Goal: Task Accomplishment & Management: Manage account settings

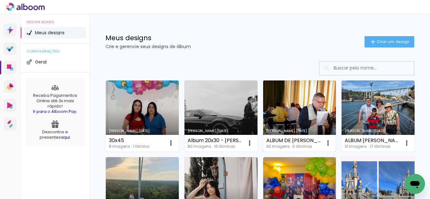
click at [300, 117] on link "Criado em [DATE]" at bounding box center [299, 116] width 73 height 71
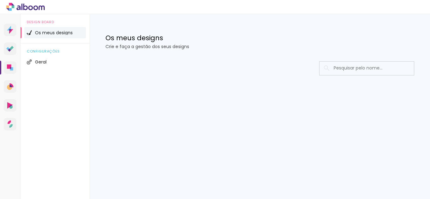
click at [356, 55] on div at bounding box center [260, 87] width 340 height 64
click at [354, 68] on input at bounding box center [375, 68] width 90 height 13
click at [344, 67] on input at bounding box center [375, 68] width 90 height 13
type input "mo"
click at [356, 71] on input "mo" at bounding box center [369, 68] width 79 height 13
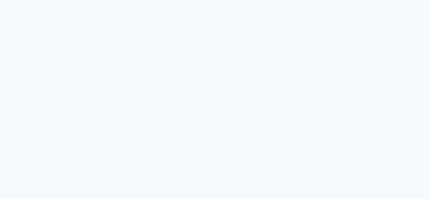
type input "Todas as fotos"
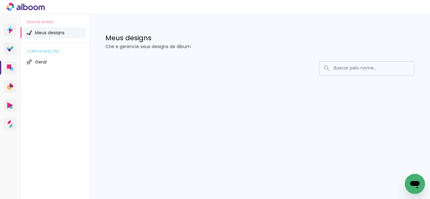
click at [360, 64] on input at bounding box center [375, 68] width 90 height 13
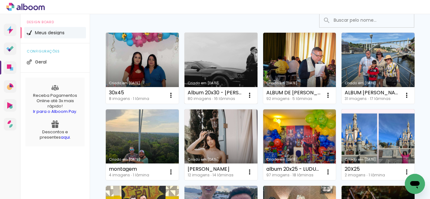
scroll to position [63, 0]
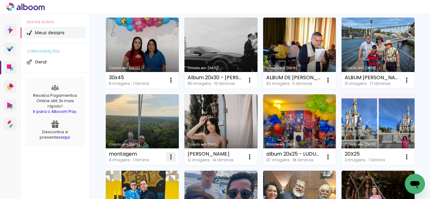
click at [175, 84] on iron-icon at bounding box center [171, 80] width 8 height 8
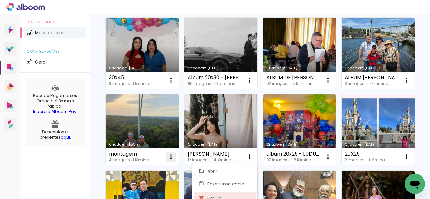
click at [231, 195] on paper-item "Excluir" at bounding box center [224, 198] width 62 height 13
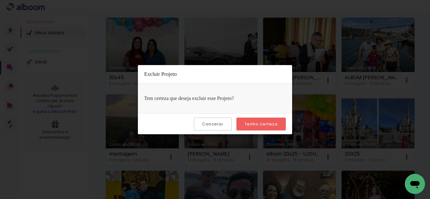
click at [0, 0] on slot "Tenho certeza" at bounding box center [0, 0] width 0 height 0
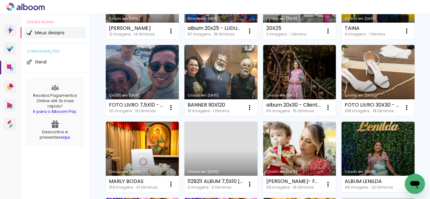
scroll to position [220, 0]
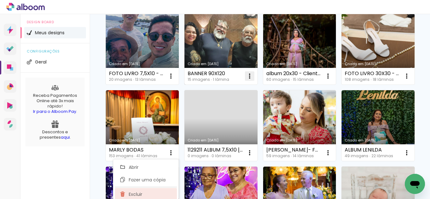
click at [144, 193] on paper-item "Excluir" at bounding box center [146, 194] width 62 height 13
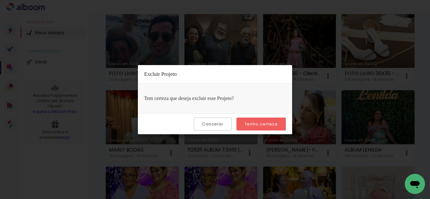
click at [266, 119] on paper-button "Tenho certeza" at bounding box center [260, 124] width 49 height 13
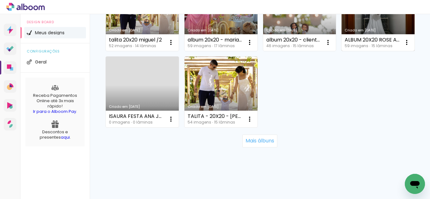
scroll to position [637, 0]
click at [0, 0] on slot "Mais álbuns" at bounding box center [0, 0] width 0 height 0
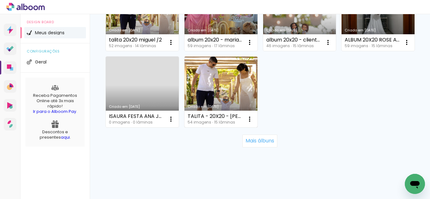
scroll to position [637, 0]
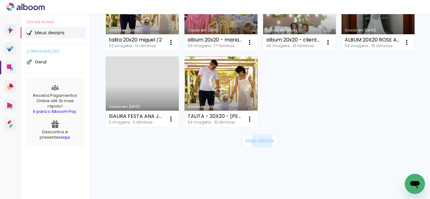
click at [0, 0] on slot "Mais álbuns" at bounding box center [0, 0] width 0 height 0
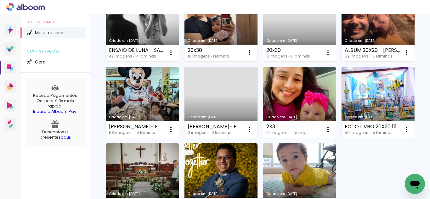
scroll to position [857, 0]
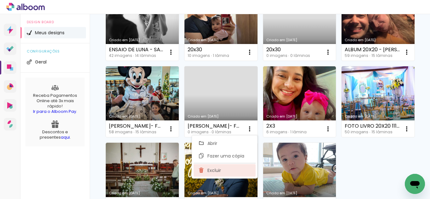
click at [220, 173] on span "Excluir" at bounding box center [214, 170] width 14 height 4
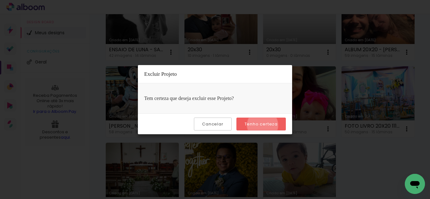
click at [0, 0] on slot "Tenho certeza" at bounding box center [0, 0] width 0 height 0
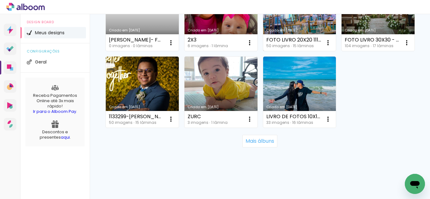
scroll to position [1250, 0]
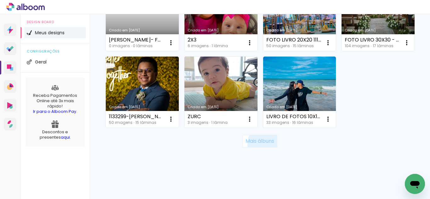
click at [0, 0] on slot "Mais álbuns" at bounding box center [0, 0] width 0 height 0
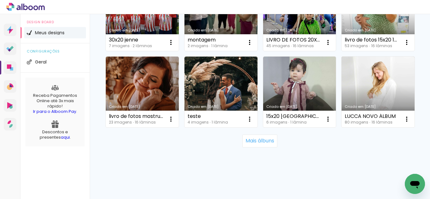
scroll to position [1533, 0]
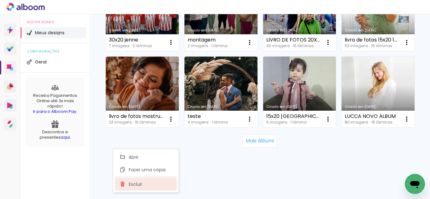
click at [154, 184] on paper-item "Excluir" at bounding box center [146, 184] width 62 height 13
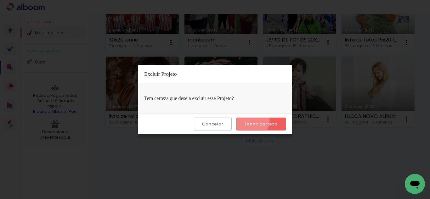
click at [251, 120] on paper-button "Tenho certeza" at bounding box center [260, 124] width 49 height 13
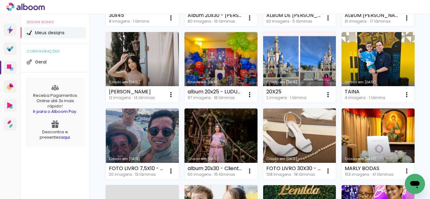
scroll to position [126, 0]
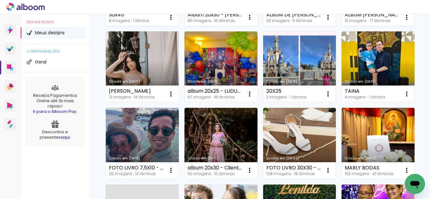
click at [179, 59] on link "Criado em [DATE]" at bounding box center [142, 66] width 73 height 71
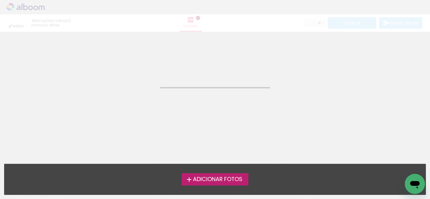
click at [219, 59] on neon-animatable "Confirmar Cancelar" at bounding box center [215, 64] width 430 height 64
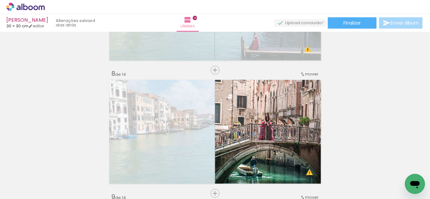
scroll to position [834, 0]
